Goal: Information Seeking & Learning: Learn about a topic

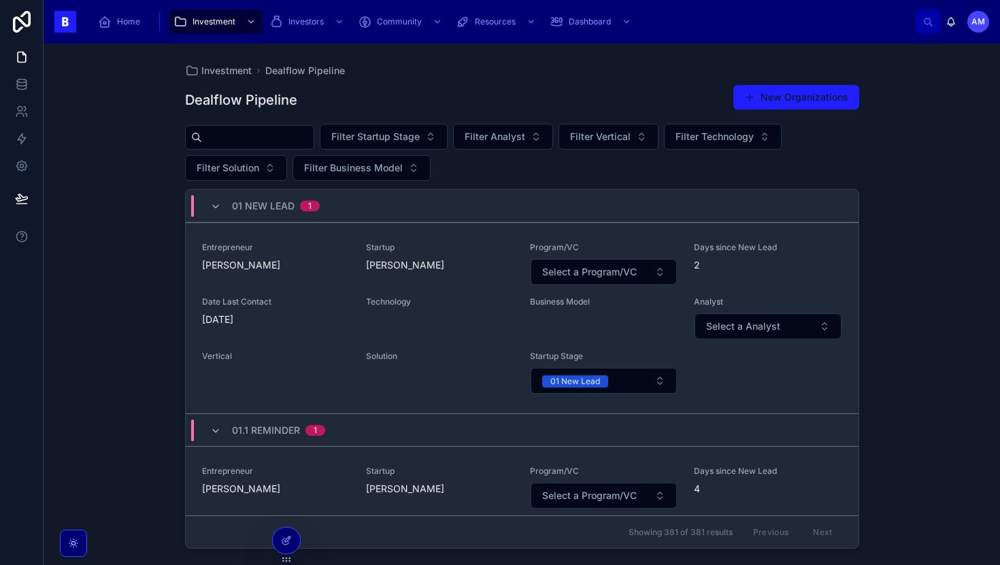
click at [284, 139] on input "text" at bounding box center [258, 137] width 112 height 19
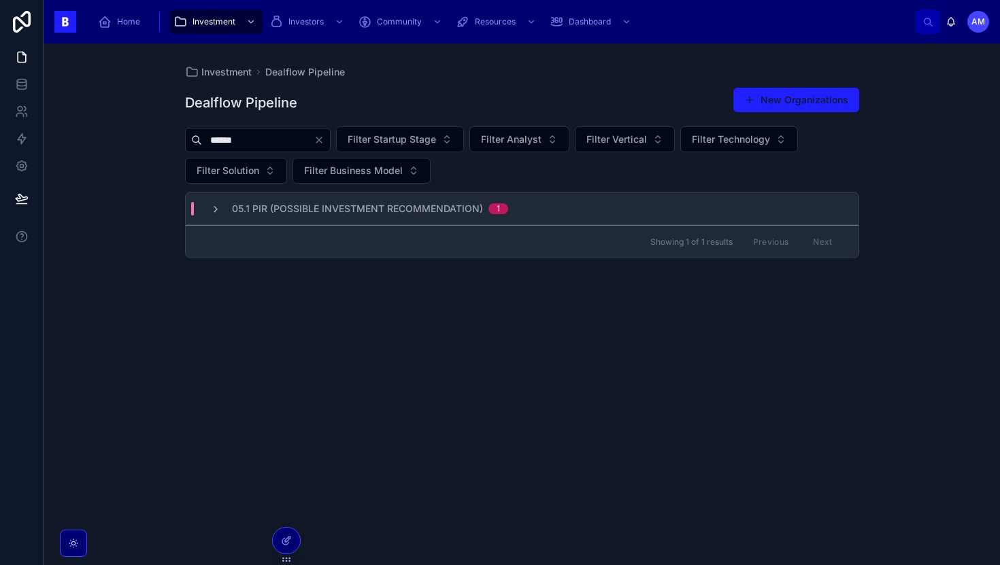
type input "******"
click at [322, 217] on div "05.1 PIR (Possible Investment Recommendation) 1" at bounding box center [522, 208] width 673 height 33
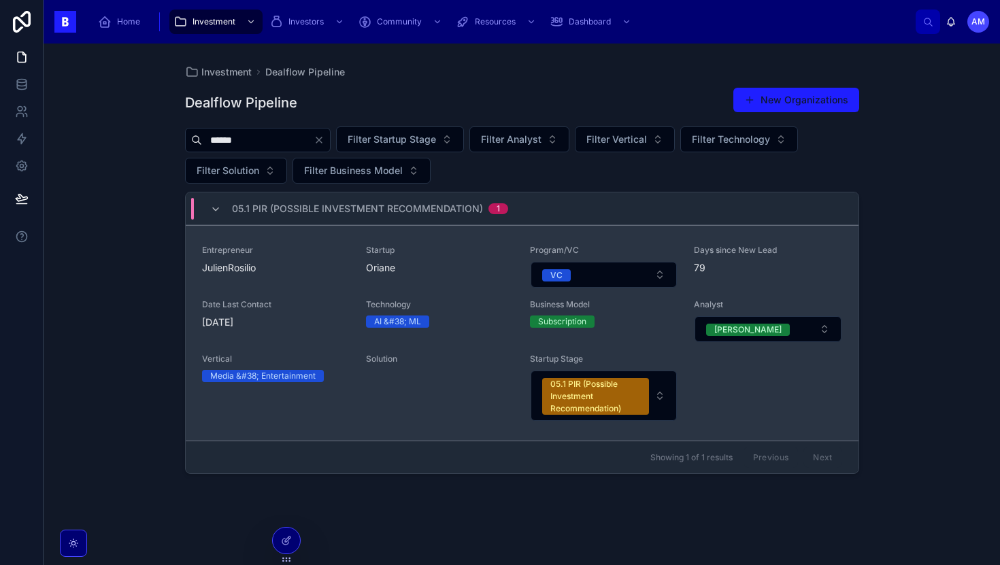
click at [322, 285] on div "Entrepreneur JulienRosilio" at bounding box center [276, 267] width 148 height 44
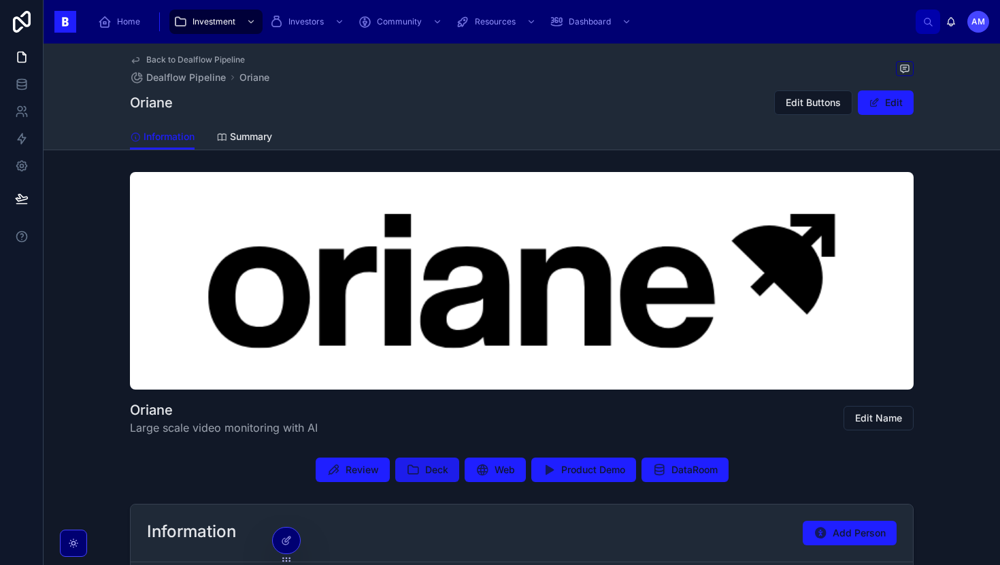
click at [451, 467] on button "Deck" at bounding box center [427, 470] width 64 height 24
click at [371, 460] on button "Review" at bounding box center [353, 470] width 74 height 24
click at [86, 455] on div "Review Deck Web Product Demo DataRoom" at bounding box center [522, 469] width 956 height 35
click at [72, 256] on div "Oriane Large scale video monitoring with AI Edit Name" at bounding box center [522, 304] width 956 height 275
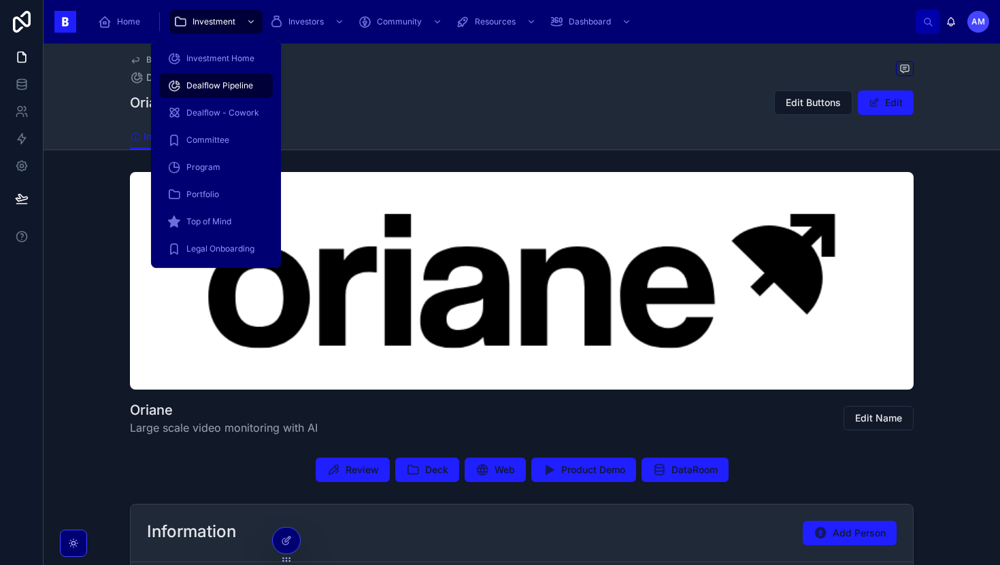
click at [214, 35] on div "Home Investment Investors Community Resources Dashboard" at bounding box center [501, 22] width 828 height 30
click at [214, 23] on span "Investment" at bounding box center [213, 21] width 43 height 11
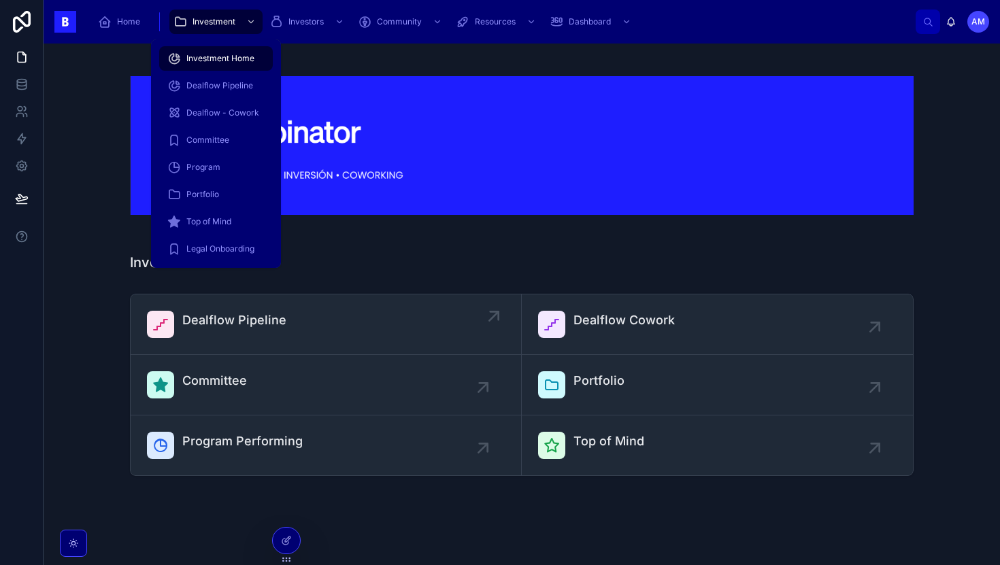
click at [353, 308] on link "Dealflow Pipeline" at bounding box center [326, 324] width 391 height 61
